Goal: Task Accomplishment & Management: Use online tool/utility

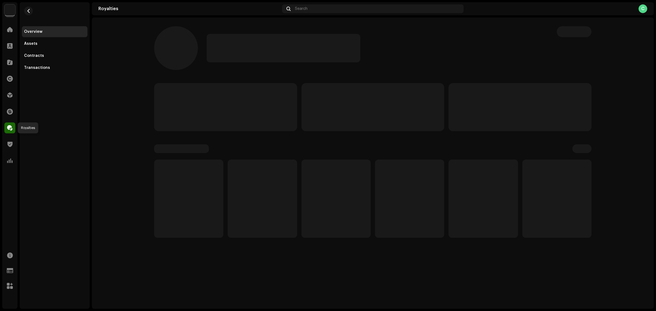
click at [9, 130] on span at bounding box center [9, 128] width 5 height 4
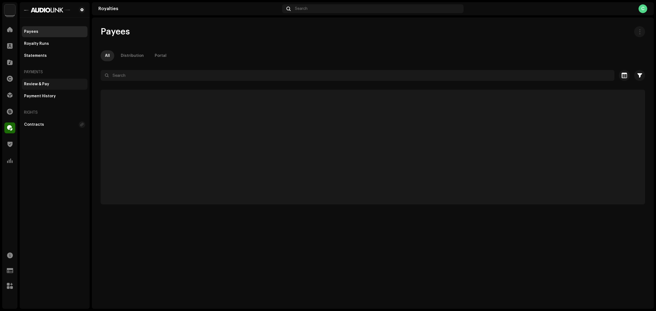
click at [29, 83] on div "Review & Pay" at bounding box center [36, 84] width 25 height 4
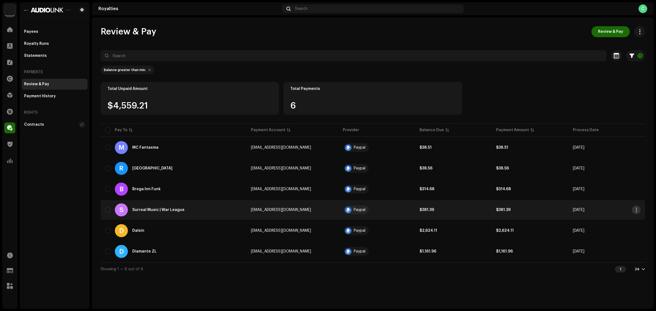
click at [635, 211] on span "button" at bounding box center [637, 210] width 4 height 4
click at [604, 221] on span "View Payee" at bounding box center [596, 222] width 22 height 4
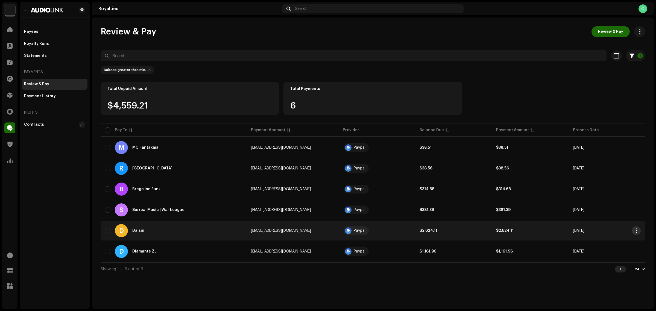
click at [635, 230] on span "button" at bounding box center [637, 231] width 4 height 4
click at [337, 279] on div "Review & Pay Review & Pay 1 Selected 0 Select all 6 Options Filters Payment pro…" at bounding box center [373, 162] width 562 height 291
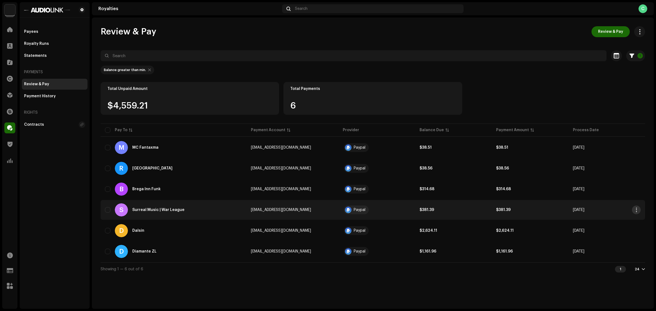
click at [636, 209] on span "button" at bounding box center [637, 210] width 4 height 4
click at [523, 277] on div "Review & Pay Review & Pay 1 Selected 0 Select all 6 Options Filters Payment pro…" at bounding box center [373, 162] width 562 height 291
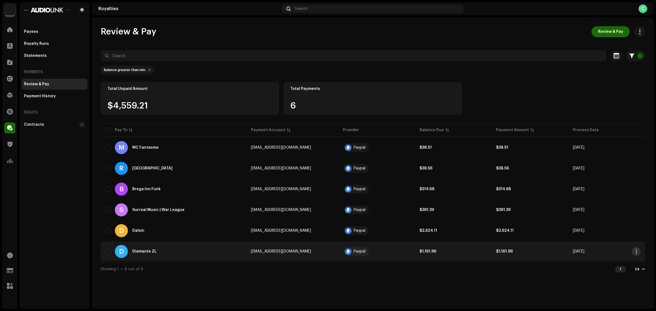
click at [635, 253] on span "button" at bounding box center [637, 251] width 4 height 4
click at [600, 265] on span "View Payee" at bounding box center [596, 263] width 22 height 4
click at [636, 249] on span "button" at bounding box center [637, 251] width 4 height 4
click at [599, 262] on span "View Payee" at bounding box center [596, 263] width 22 height 4
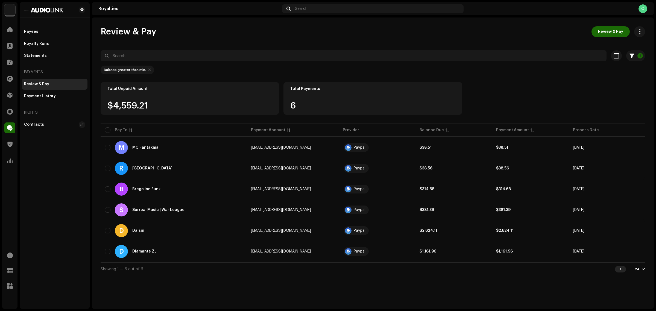
click at [426, 286] on div "Review & Pay Review & Pay 1 Selected 0 Select all 6 Options Filters Payment pro…" at bounding box center [373, 162] width 562 height 291
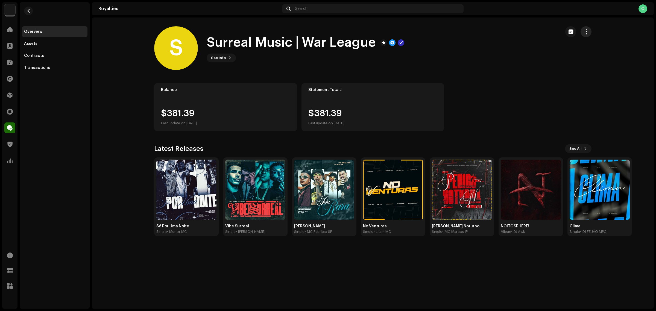
click at [587, 33] on span "button" at bounding box center [586, 32] width 5 height 4
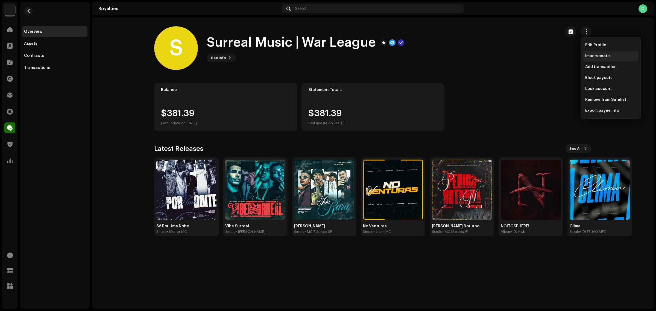
click at [609, 57] on div "Impersonate" at bounding box center [610, 56] width 51 height 4
